Goal: Information Seeking & Learning: Learn about a topic

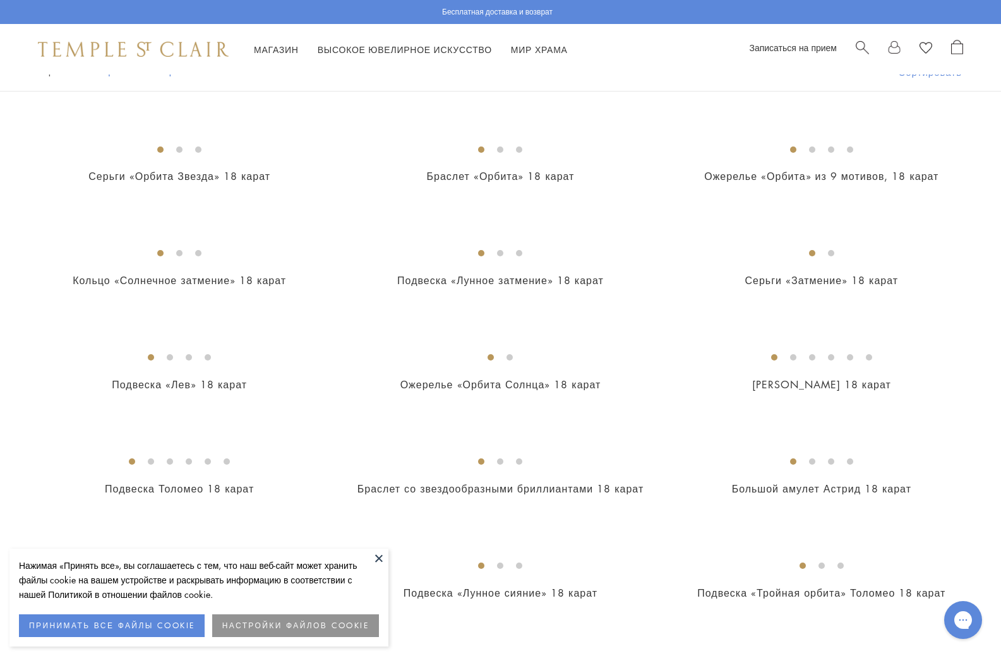
scroll to position [379, 0]
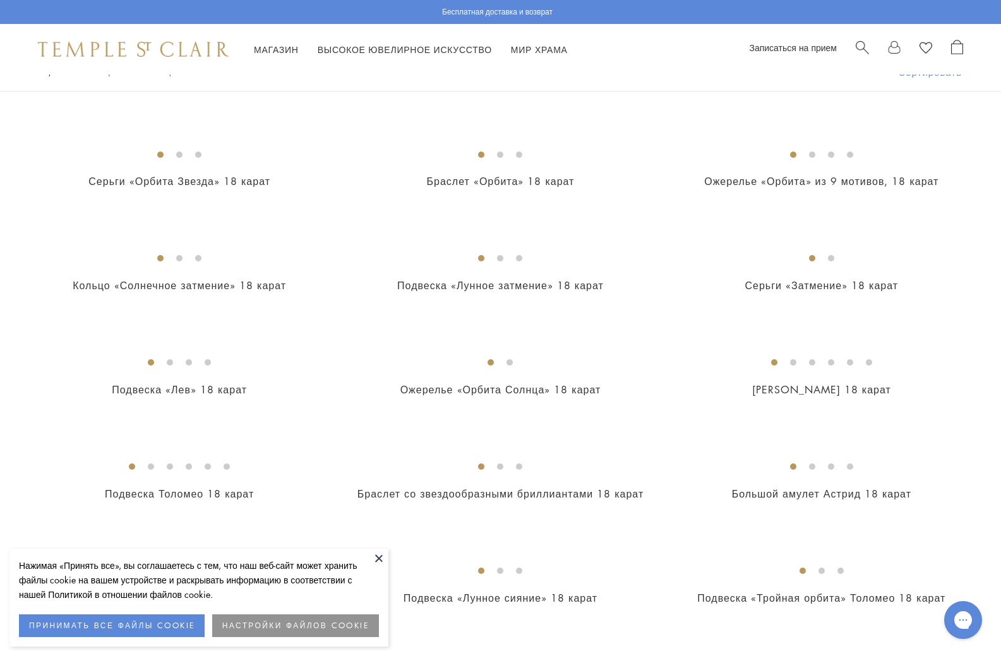
click at [186, 70] on font "Подвеска-монета «Аполлон» 18 карат" at bounding box center [179, 63] width 244 height 14
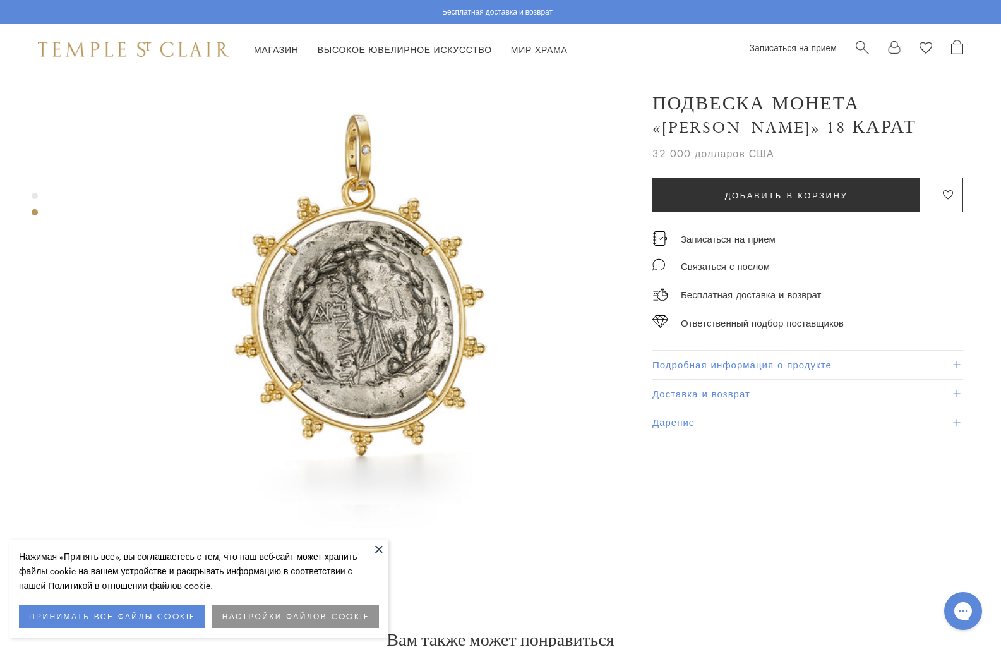
scroll to position [695, 0]
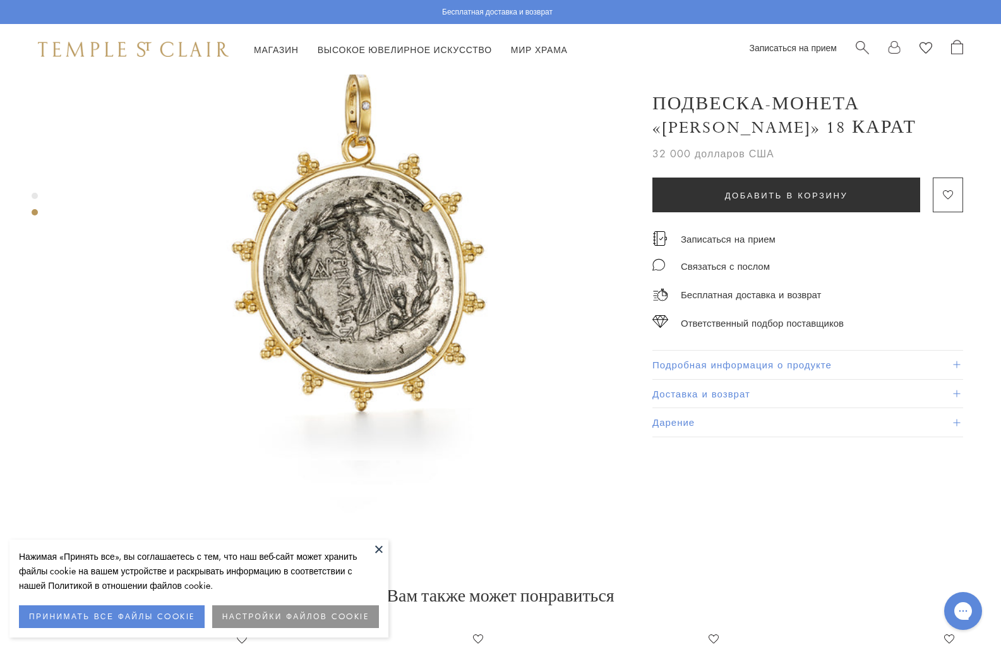
click at [127, 614] on font "ПРИНИМАТЬ ВСЕ ФАЙЛЫ COOKIE" at bounding box center [112, 616] width 166 height 11
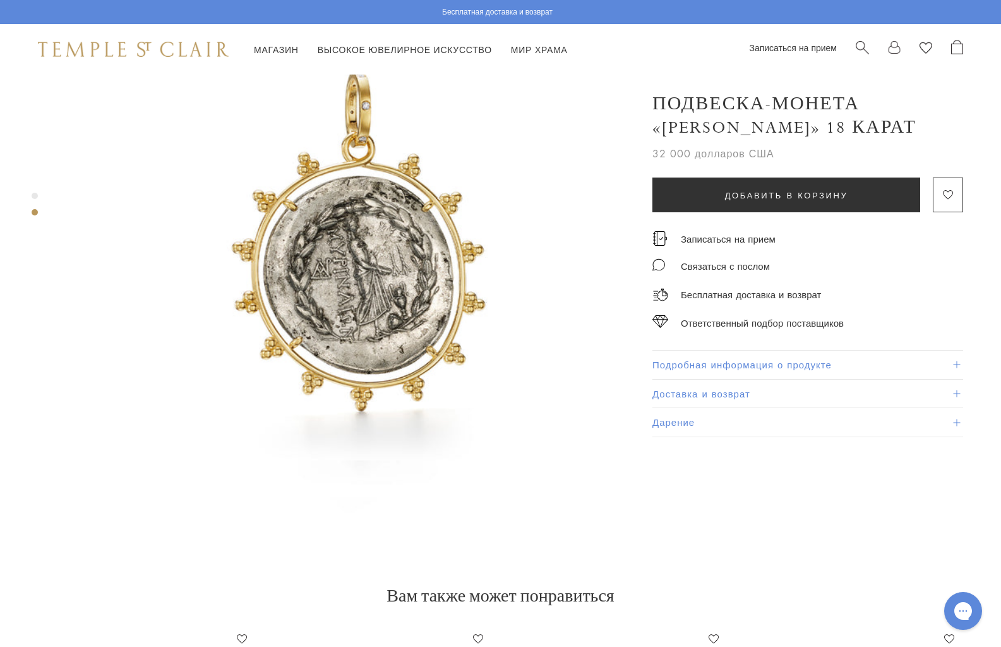
click at [653, 358] on font "Подробная информация о продукте" at bounding box center [742, 364] width 179 height 13
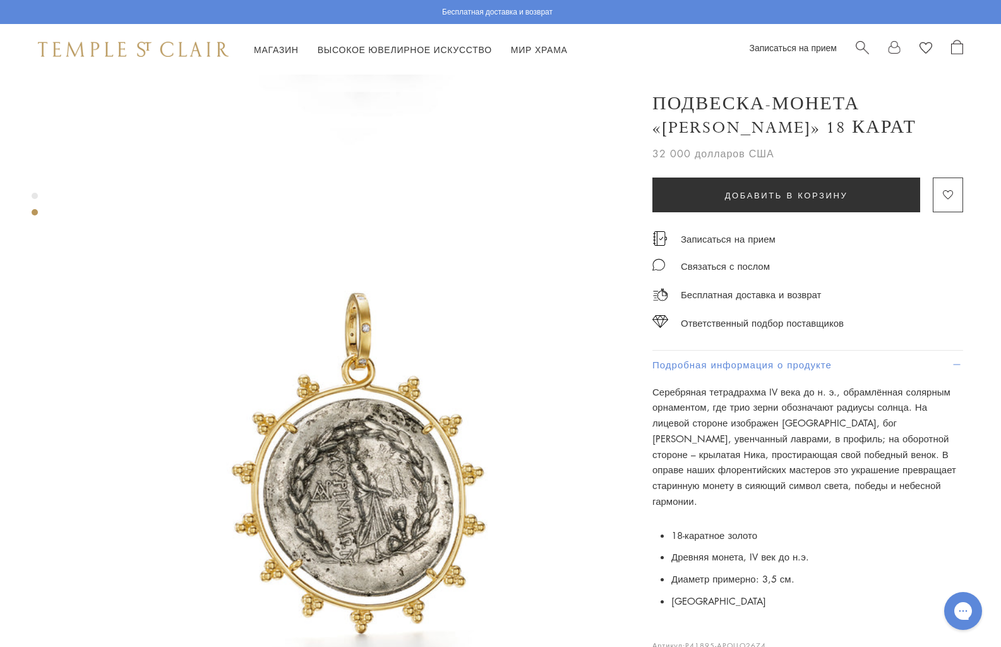
scroll to position [442, 0]
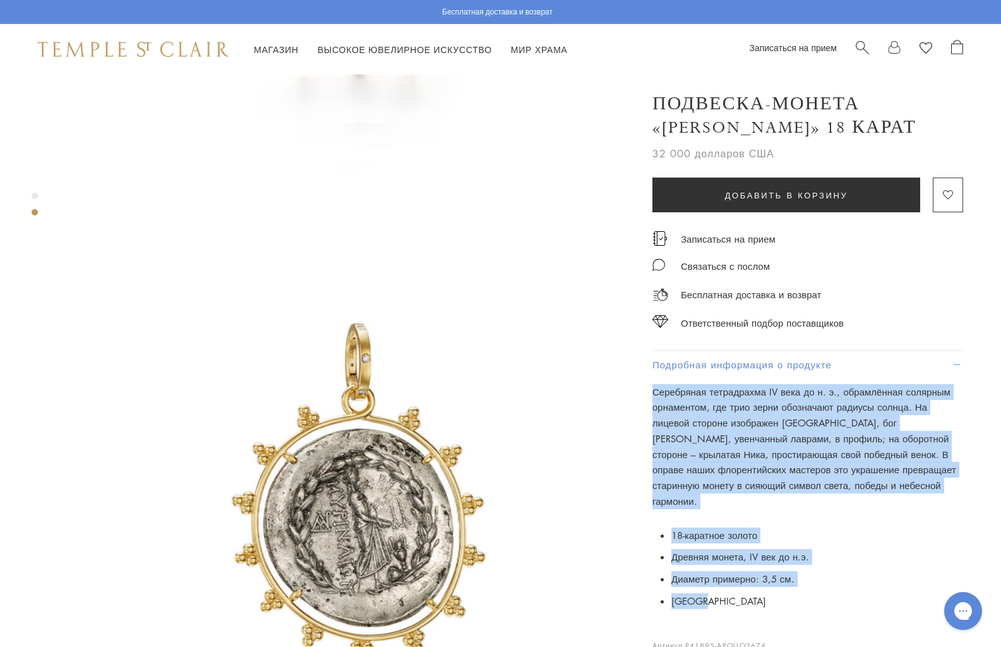
drag, startPoint x: 537, startPoint y: 208, endPoint x: 782, endPoint y: 368, distance: 292.5
click at [782, 368] on div "Подвеска-монета «Аполлон» 18 карат 32 000 долларов США Серебряная тетрадрахма I…" at bounding box center [799, 415] width 329 height 670
copy div "Серебряная тетрадрахма IV века до н. э., обрамлённая солярным орнаментом, где т…"
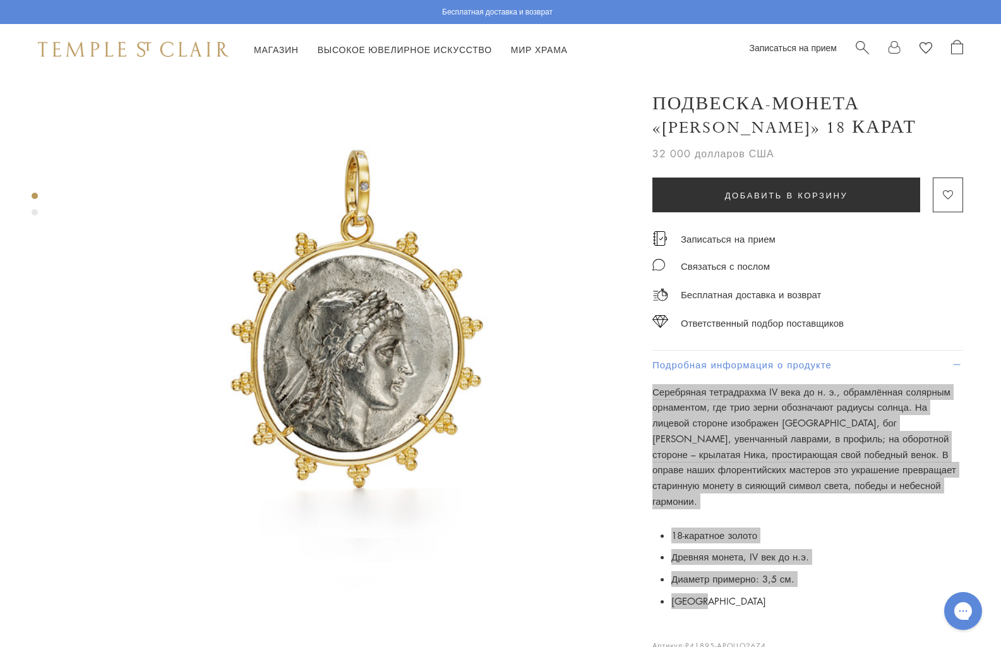
scroll to position [0, 0]
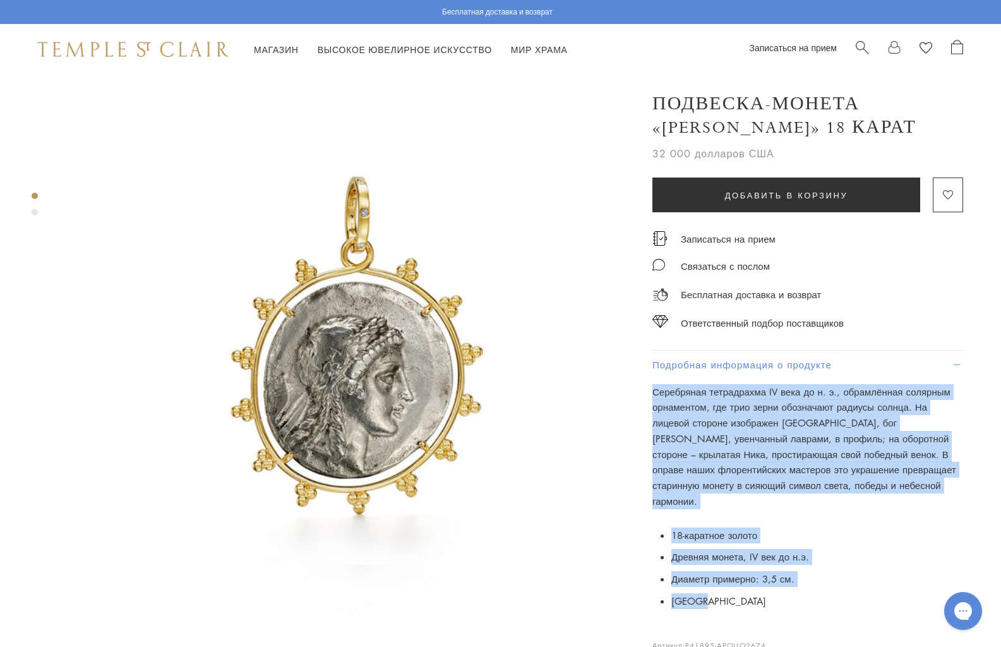
click at [269, 284] on img at bounding box center [349, 361] width 572 height 572
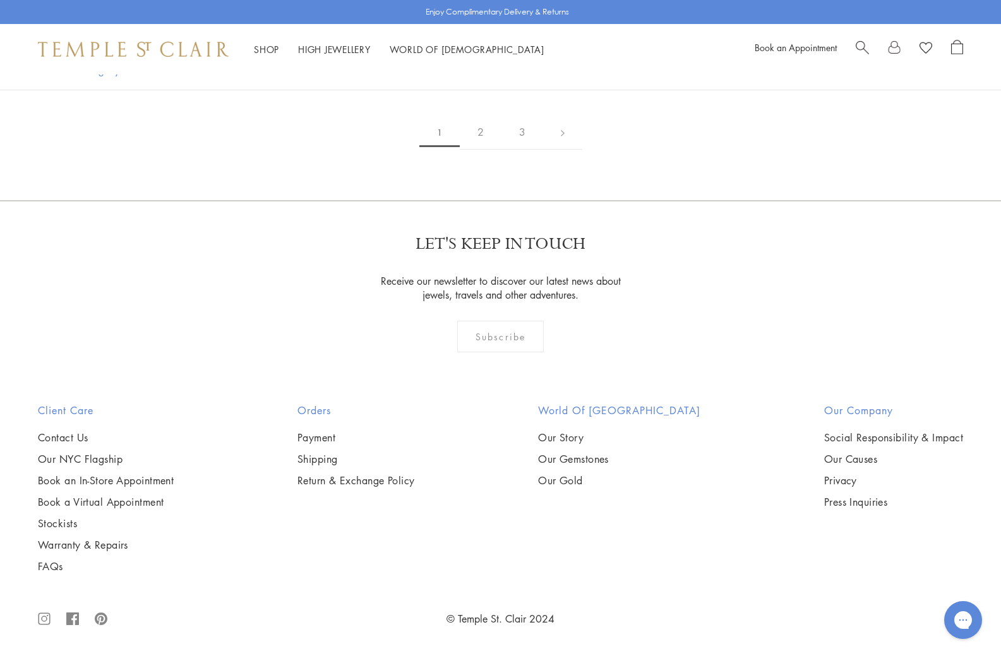
scroll to position [4739, 0]
